Goal: Communication & Community: Answer question/provide support

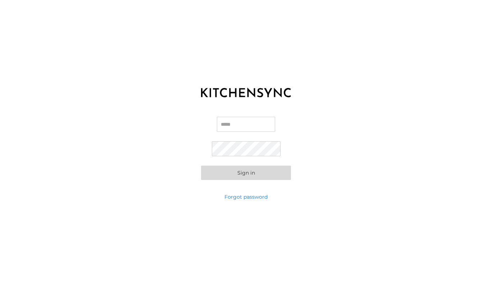
click at [236, 127] on input "Email" at bounding box center [246, 124] width 58 height 15
type input "**********"
click at [201, 166] on button "Sign in" at bounding box center [246, 173] width 90 height 14
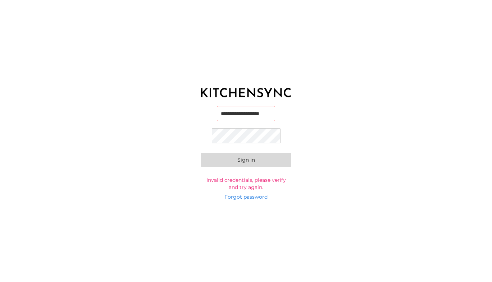
click at [201, 153] on button "Sign in" at bounding box center [246, 160] width 90 height 14
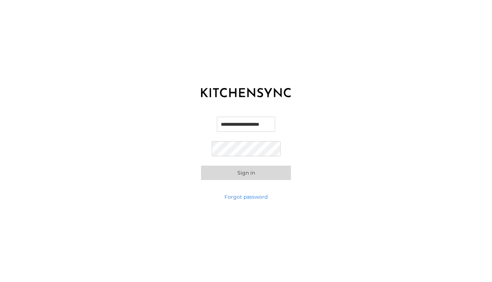
click at [252, 175] on button "Sign in" at bounding box center [246, 173] width 90 height 14
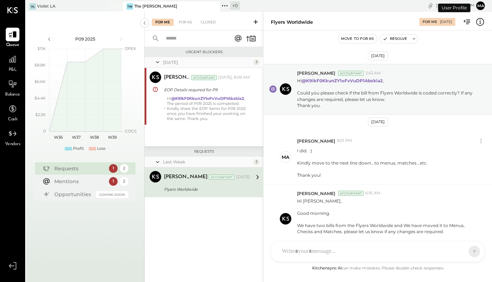
scroll to position [43, 0]
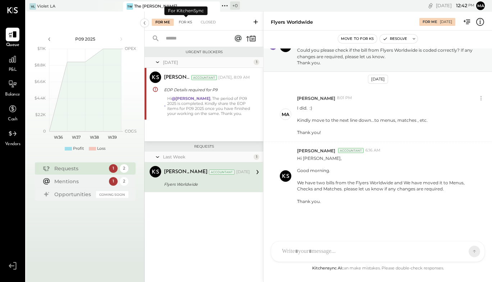
click at [191, 20] on div "For KS" at bounding box center [185, 22] width 21 height 7
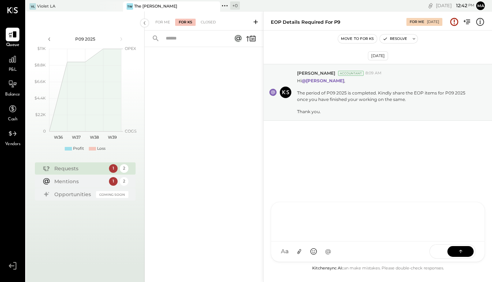
click at [329, 255] on div "CR [PERSON_NAME] R [PERSON_NAME] M [PERSON_NAME] RS [PERSON_NAME] MESSAGE SUGGE…" at bounding box center [378, 232] width 214 height 60
click at [299, 253] on icon at bounding box center [299, 252] width 4 height 5
click at [300, 253] on icon at bounding box center [300, 252] width 8 height 8
click at [301, 251] on icon at bounding box center [300, 252] width 8 height 8
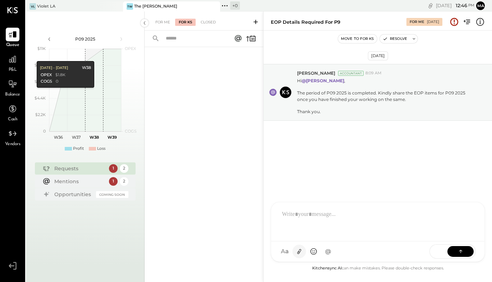
click at [299, 250] on icon at bounding box center [300, 252] width 8 height 8
click at [281, 229] on icon at bounding box center [283, 225] width 8 height 10
click at [282, 228] on icon at bounding box center [283, 225] width 6 height 7
click at [286, 222] on icon at bounding box center [286, 222] width 2 height 2
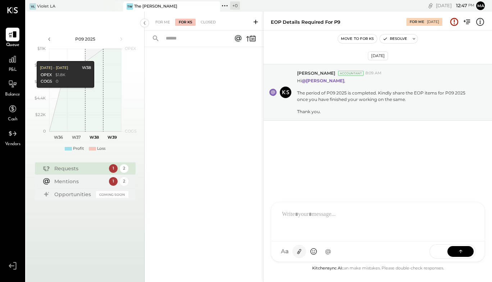
click at [300, 252] on icon at bounding box center [299, 252] width 4 height 5
click at [287, 227] on icon at bounding box center [283, 225] width 6 height 7
click at [286, 223] on icon at bounding box center [286, 221] width 3 height 3
click at [296, 252] on icon at bounding box center [300, 252] width 8 height 8
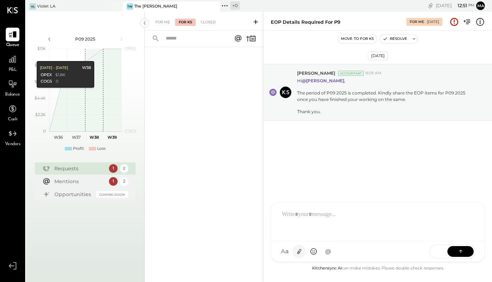
click at [299, 253] on icon at bounding box center [299, 252] width 4 height 5
click at [297, 253] on icon at bounding box center [300, 252] width 8 height 8
click at [301, 252] on icon at bounding box center [300, 252] width 8 height 8
click at [324, 137] on div "[DATE] [PERSON_NAME] Accountant 8:09 AM Hi @[PERSON_NAME] , The period of P09 2…" at bounding box center [378, 112] width 228 height 126
click at [311, 132] on div "[DATE] [PERSON_NAME] Accountant 8:09 AM Hi @[PERSON_NAME] , The period of P09 2…" at bounding box center [378, 112] width 228 height 126
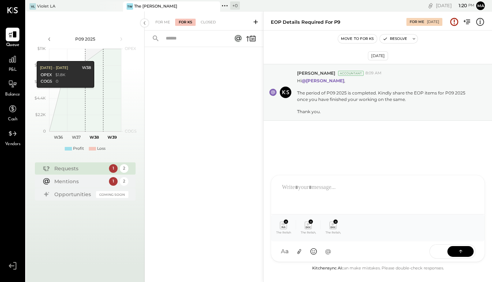
click at [298, 127] on div "[DATE] [PERSON_NAME] Accountant 8:09 AM Hi @[PERSON_NAME] , The period of P09 2…" at bounding box center [378, 112] width 228 height 126
click at [312, 193] on div at bounding box center [377, 194] width 199 height 29
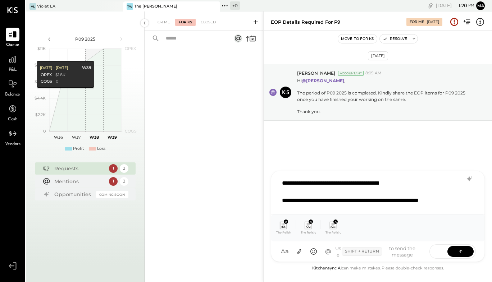
click at [362, 199] on div "**********" at bounding box center [369, 200] width 174 height 9
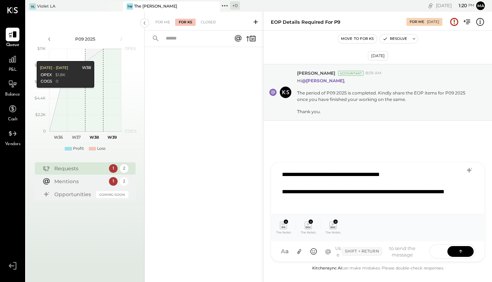
click at [336, 201] on div "**********" at bounding box center [369, 196] width 174 height 17
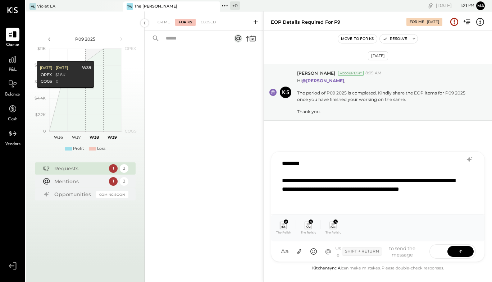
scroll to position [35, 0]
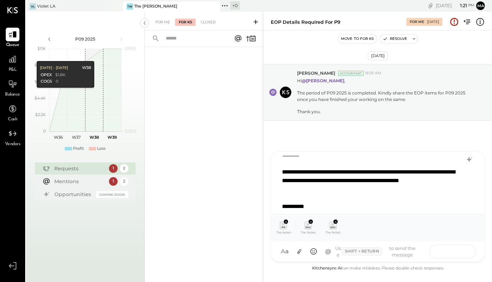
click at [454, 253] on button at bounding box center [460, 251] width 26 height 11
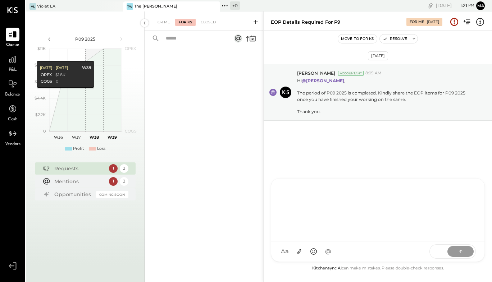
scroll to position [0, 0]
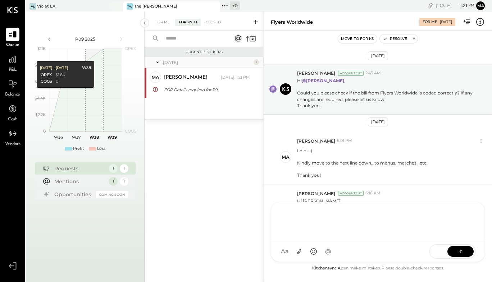
scroll to position [43, 0]
